Goal: Task Accomplishment & Management: Complete application form

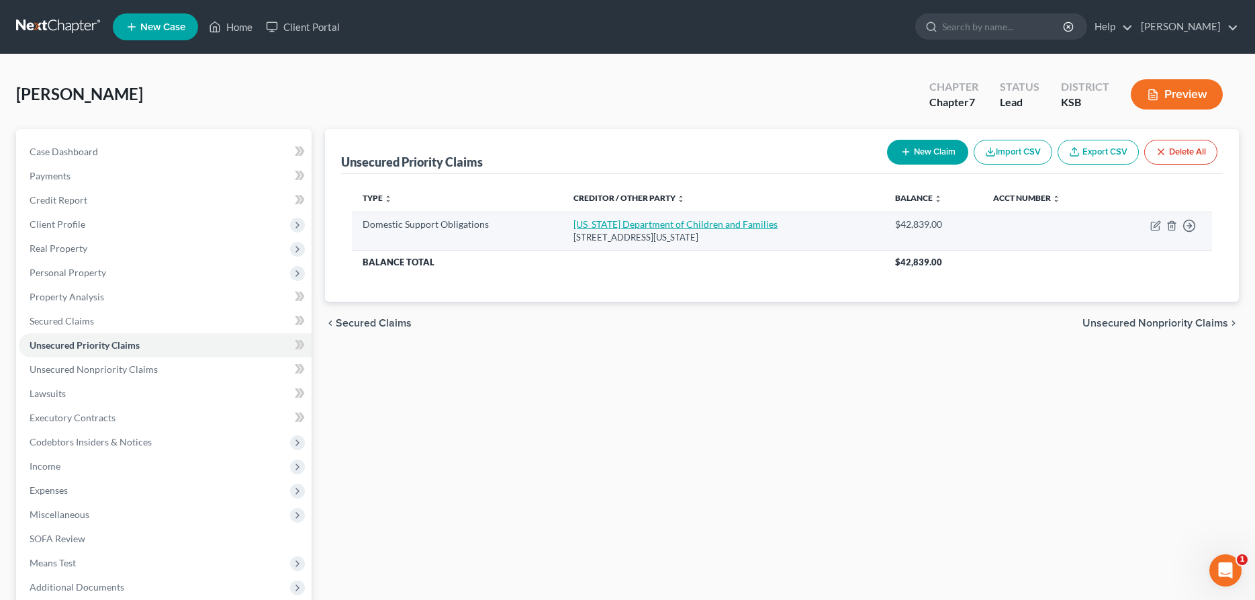
click at [685, 220] on link "[US_STATE] Department of Children and Families" at bounding box center [675, 223] width 204 height 11
select select "17"
select select "0"
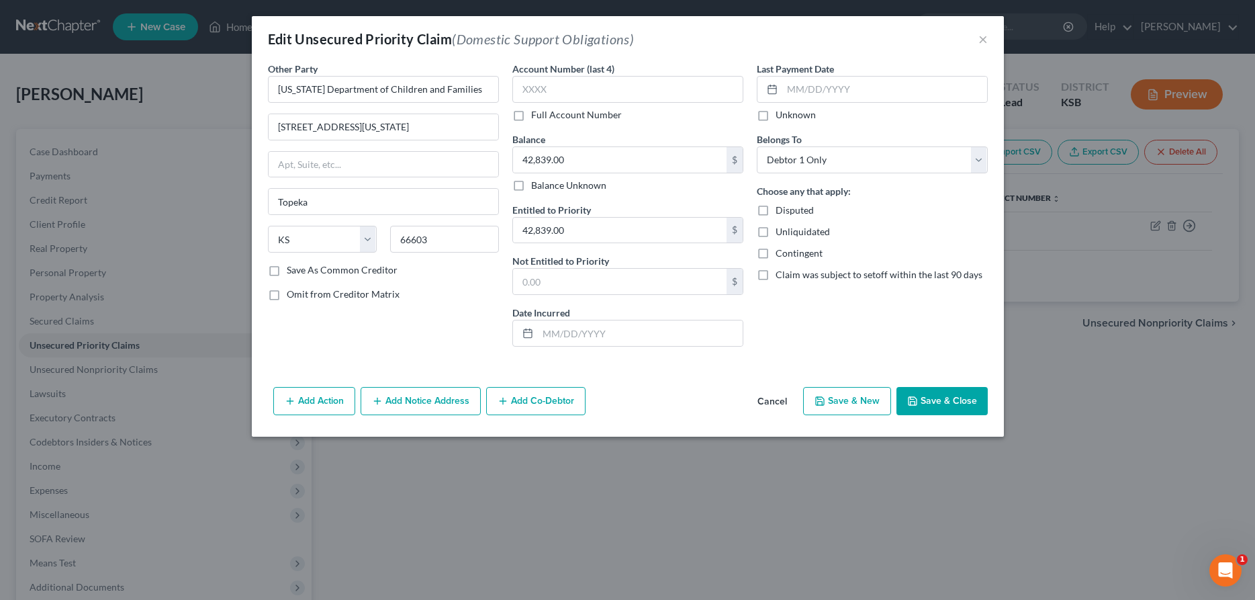
click at [435, 395] on button "Add Notice Address" at bounding box center [421, 401] width 120 height 28
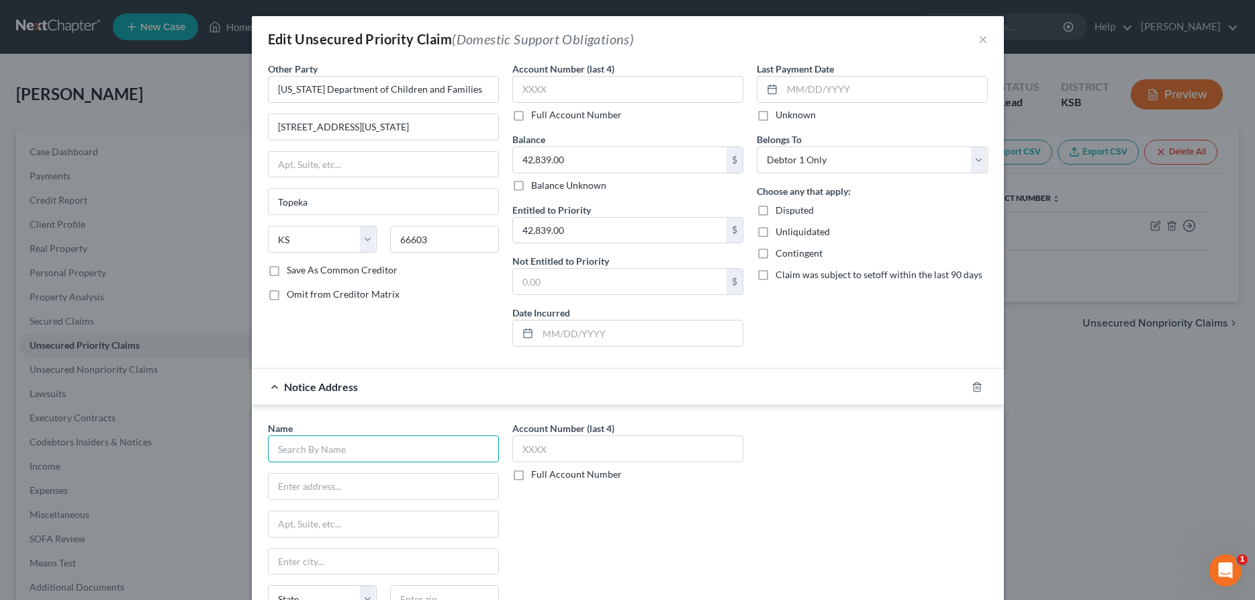
click at [389, 445] on input "text" at bounding box center [383, 448] width 231 height 27
type input "[PERSON_NAME]"
type input "[STREET_ADDRESS][PERSON_NAME]"
type input "Wichita"
select select "17"
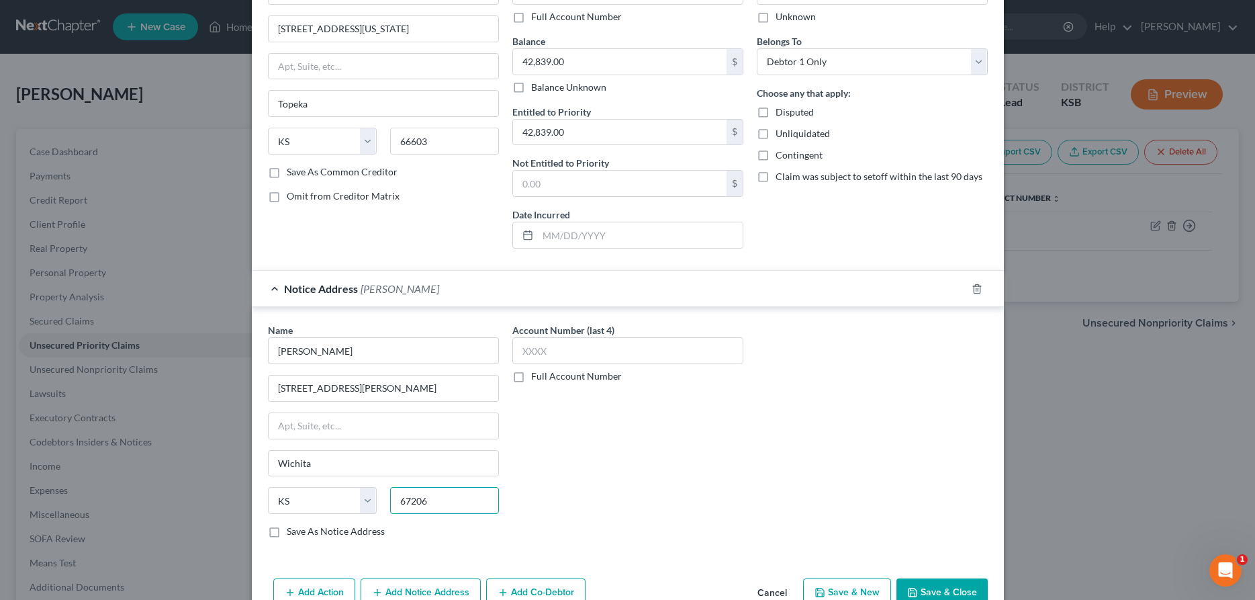
scroll to position [142, 0]
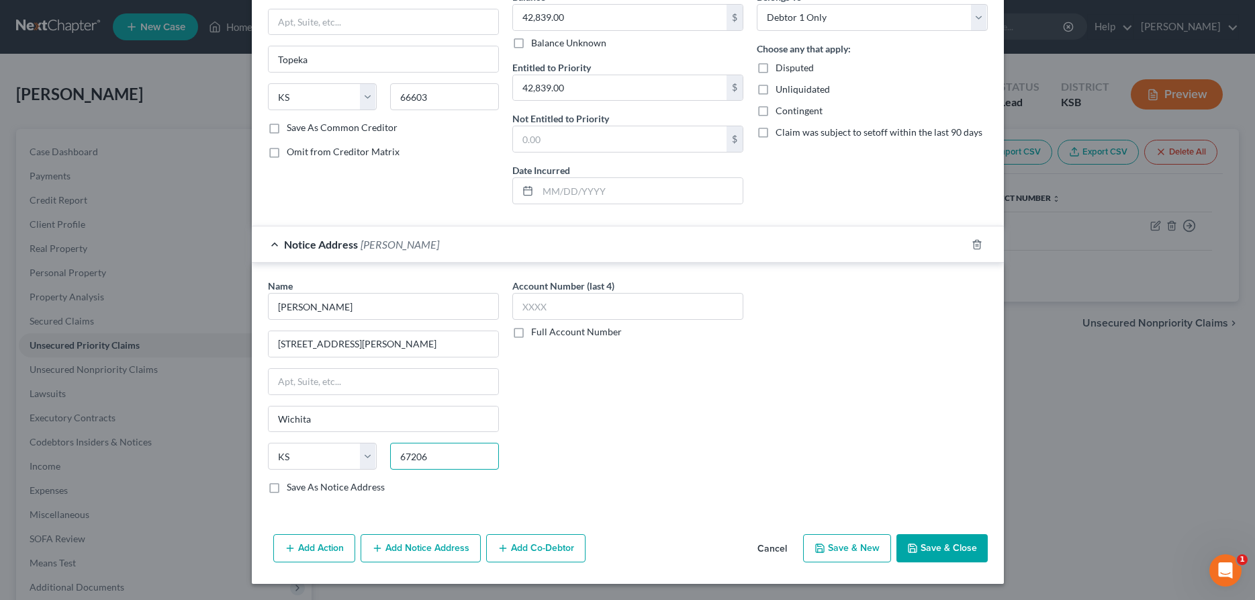
type input "67206"
click at [931, 550] on button "Save & Close" at bounding box center [941, 548] width 91 height 28
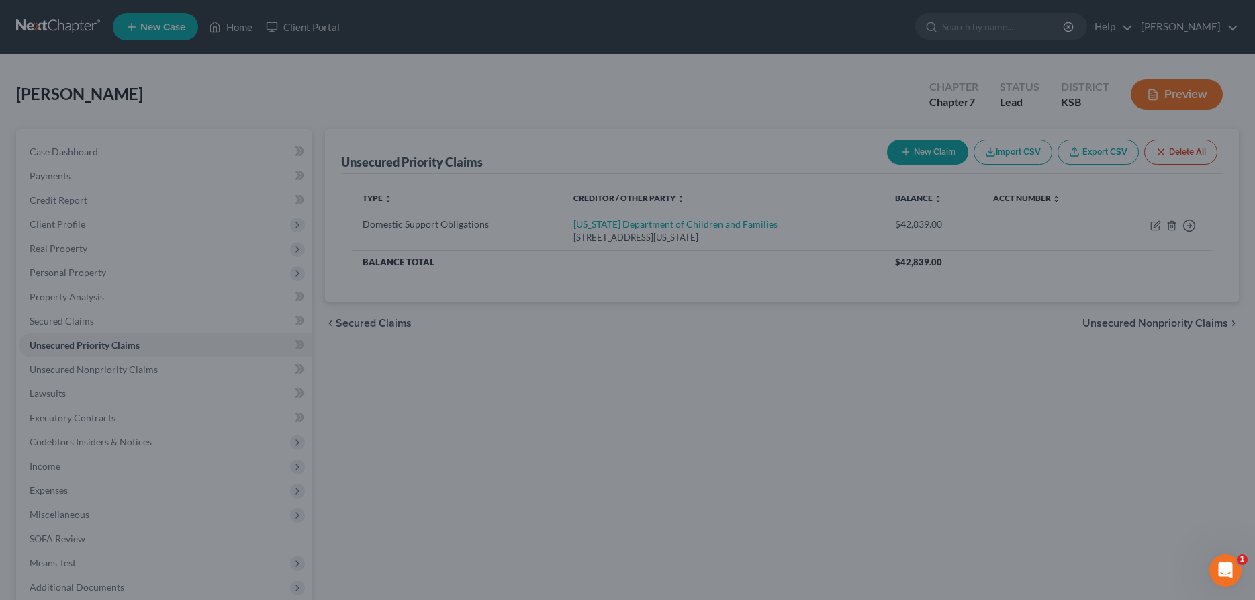
scroll to position [0, 0]
